Goal: Navigation & Orientation: Find specific page/section

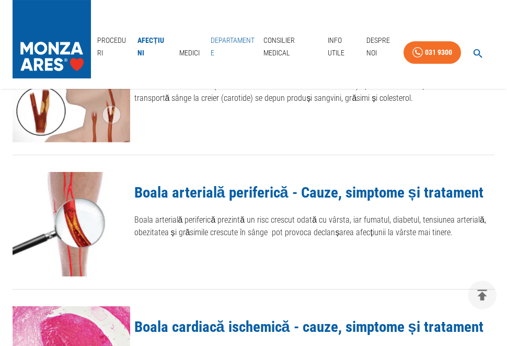
click at [230, 39] on link "Departamente" at bounding box center [232, 47] width 53 height 34
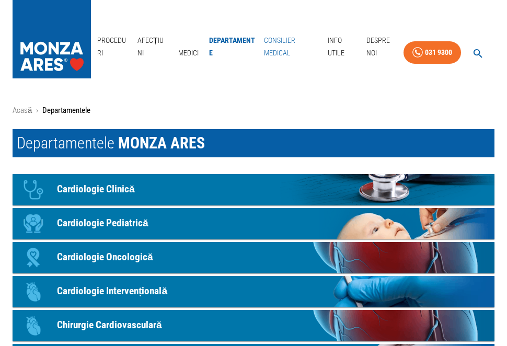
click at [287, 51] on link "Consilier Medical" at bounding box center [292, 47] width 64 height 34
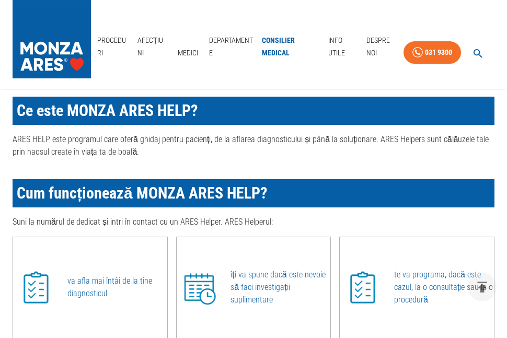
scroll to position [209, 0]
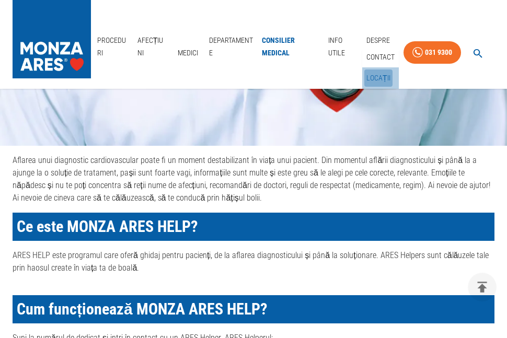
click at [374, 75] on link "Locații" at bounding box center [378, 77] width 28 height 17
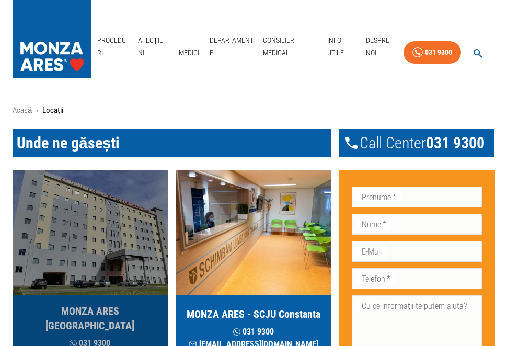
click at [137, 250] on img "button" at bounding box center [90, 232] width 155 height 125
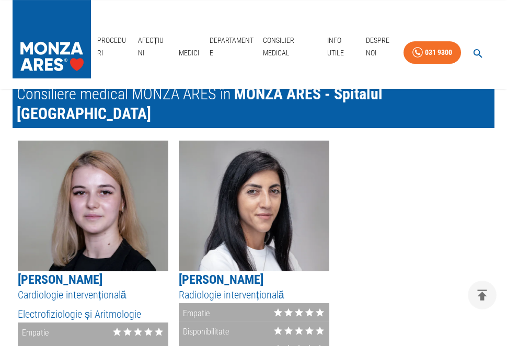
scroll to position [1986, 0]
